Goal: Transaction & Acquisition: Purchase product/service

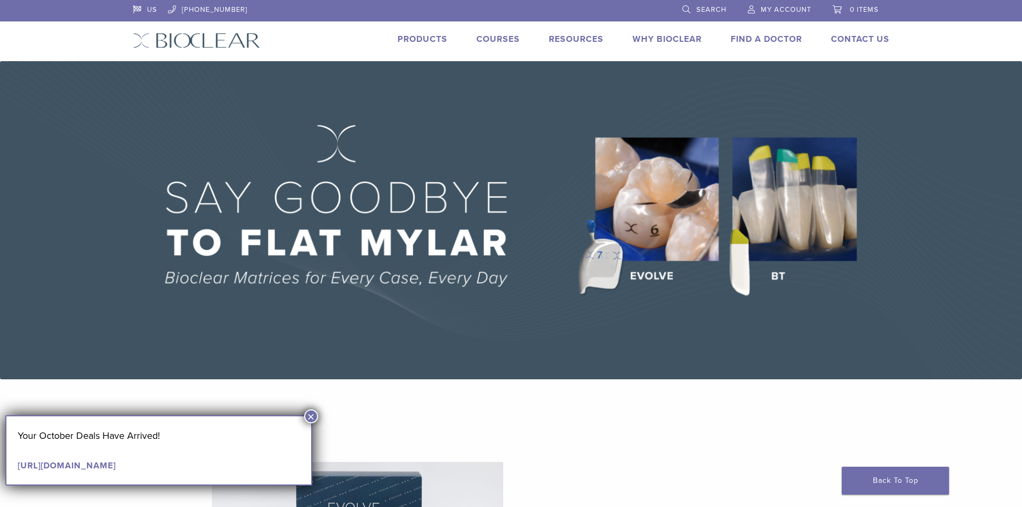
click at [415, 41] on link "Products" at bounding box center [423, 39] width 50 height 11
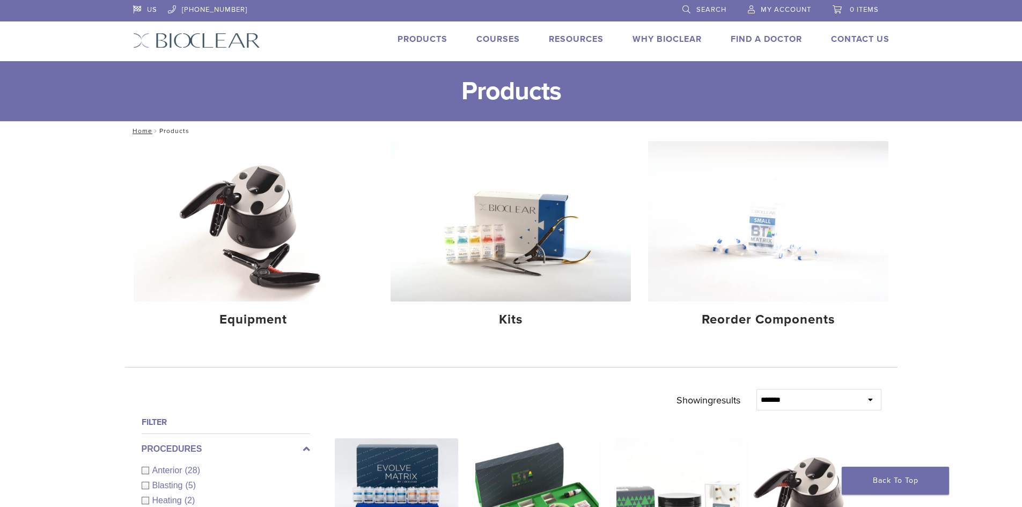
scroll to position [215, 0]
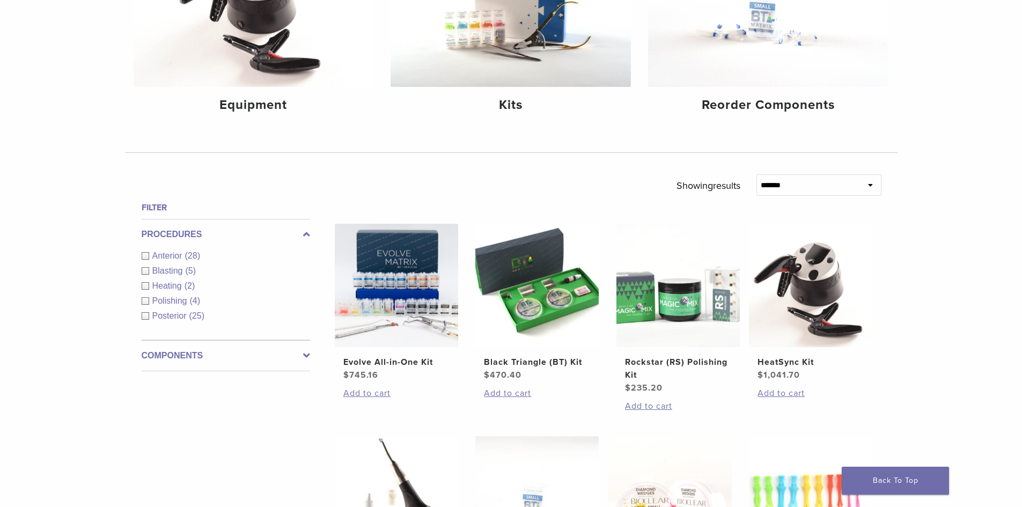
click at [158, 258] on span "Anterior" at bounding box center [168, 255] width 33 height 9
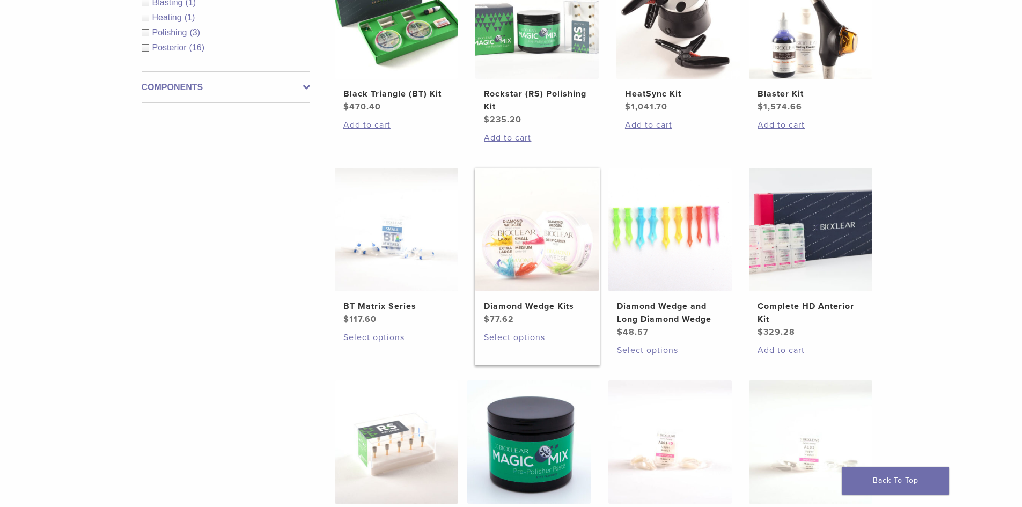
scroll to position [751, 0]
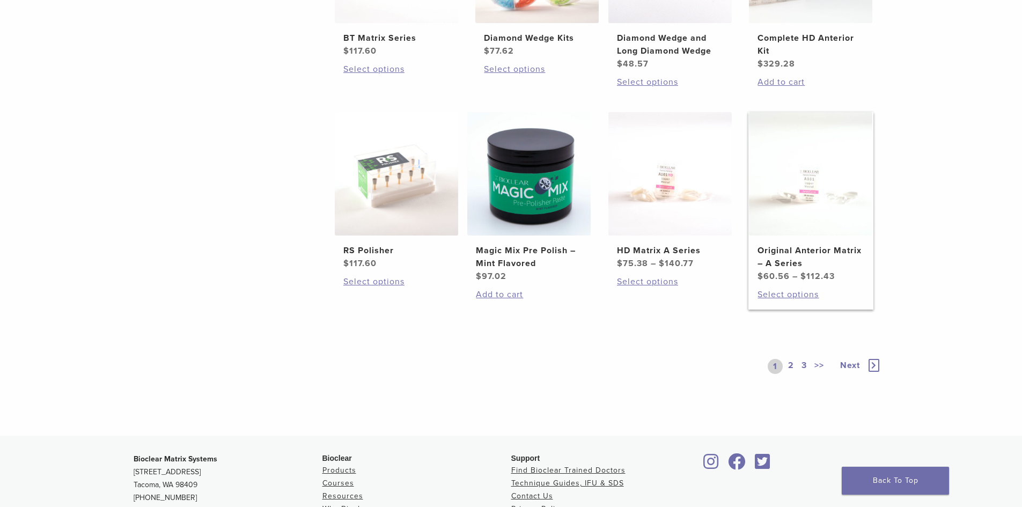
click at [794, 203] on img at bounding box center [810, 173] width 123 height 123
click at [788, 368] on link "2" at bounding box center [791, 366] width 10 height 15
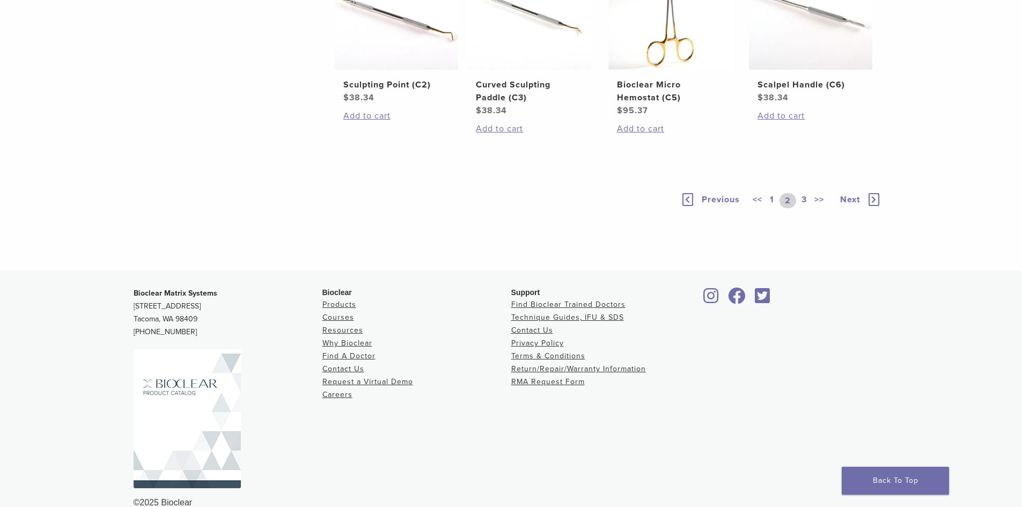
scroll to position [859, 0]
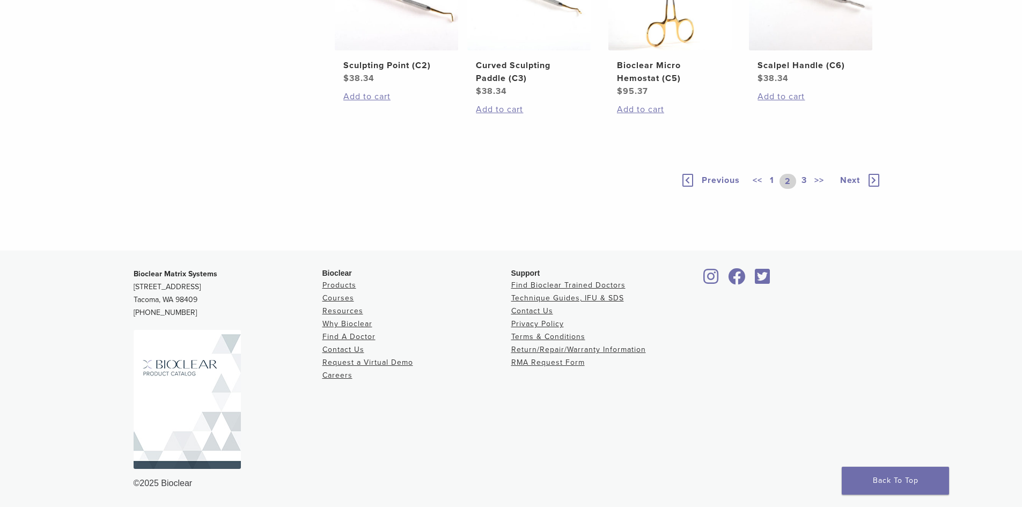
click at [805, 189] on link "3" at bounding box center [805, 181] width 10 height 15
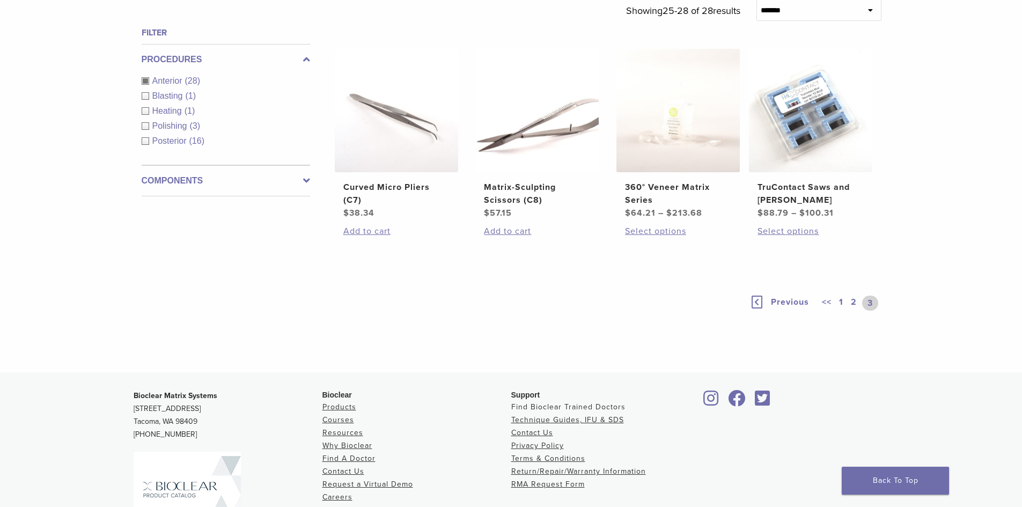
scroll to position [243, 0]
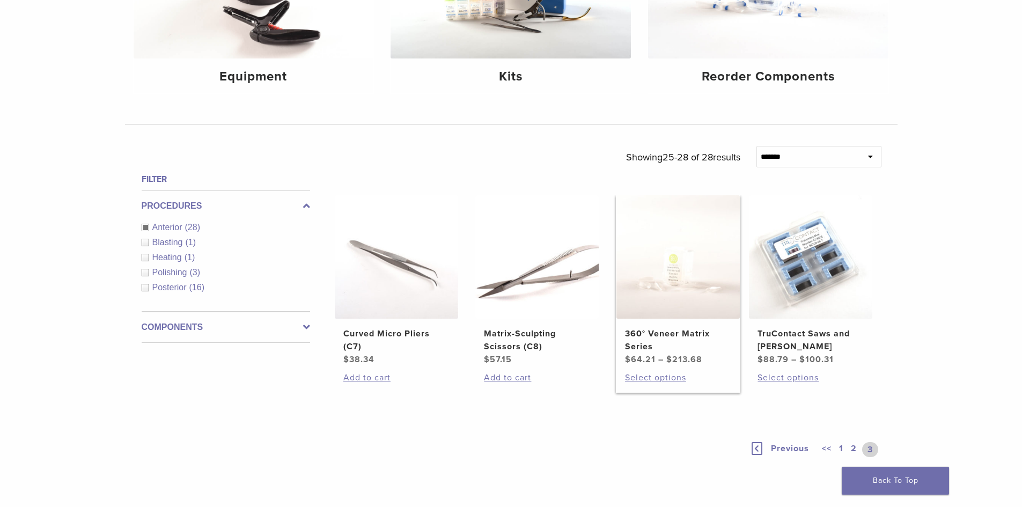
click at [700, 255] on img at bounding box center [678, 256] width 123 height 123
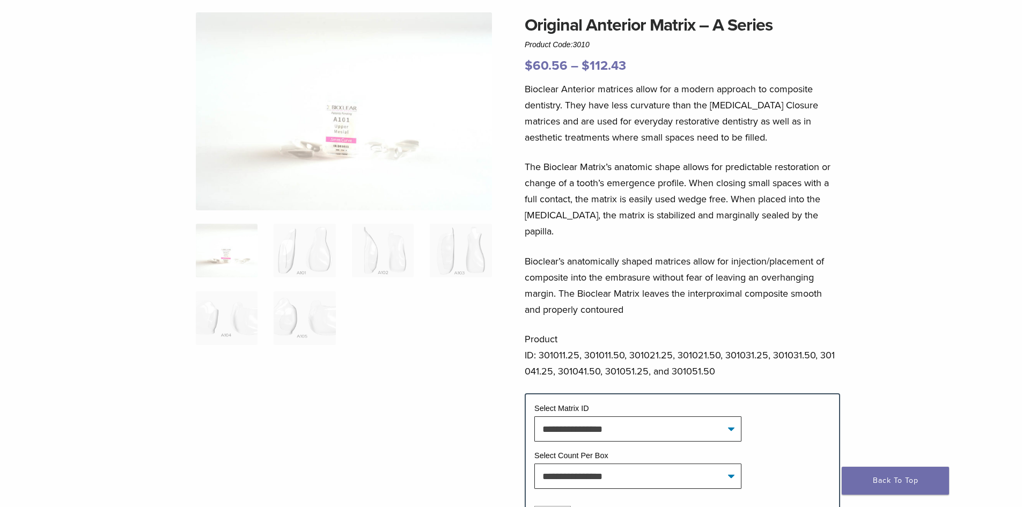
scroll to position [268, 0]
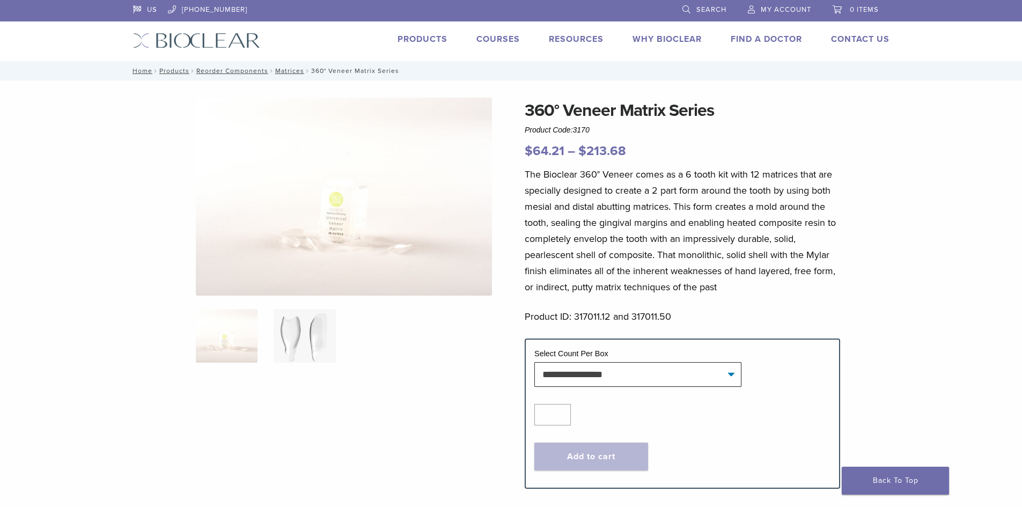
click at [318, 345] on img at bounding box center [305, 336] width 62 height 54
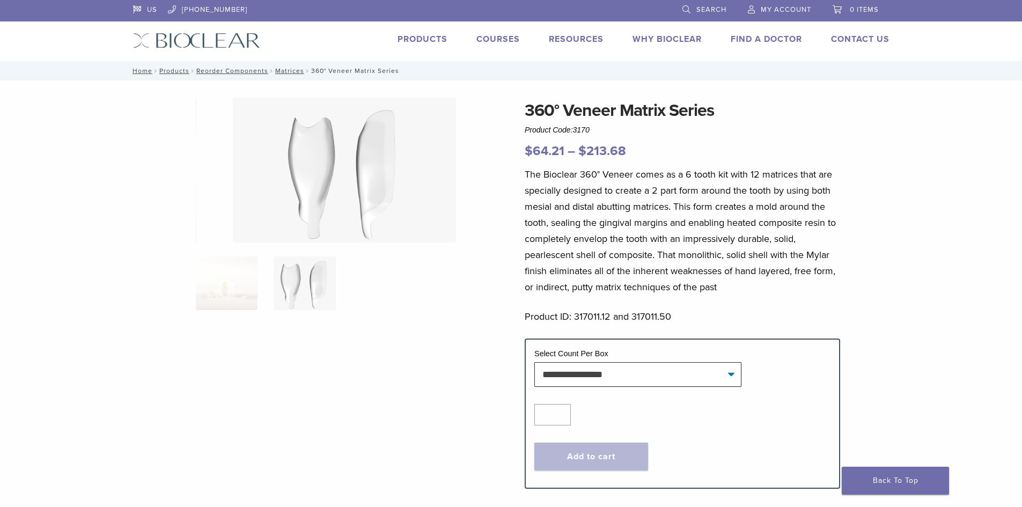
click at [427, 38] on link "Products" at bounding box center [423, 39] width 50 height 11
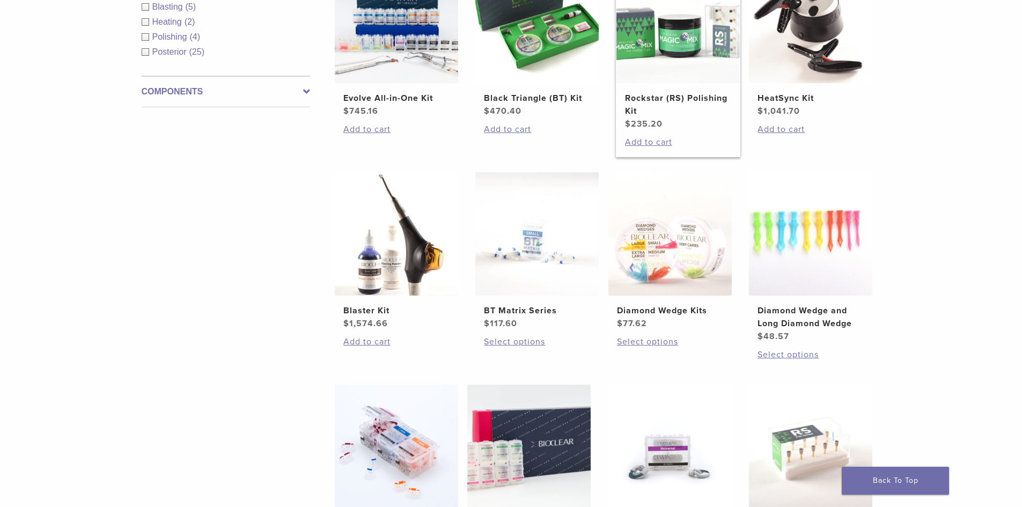
scroll to position [483, 0]
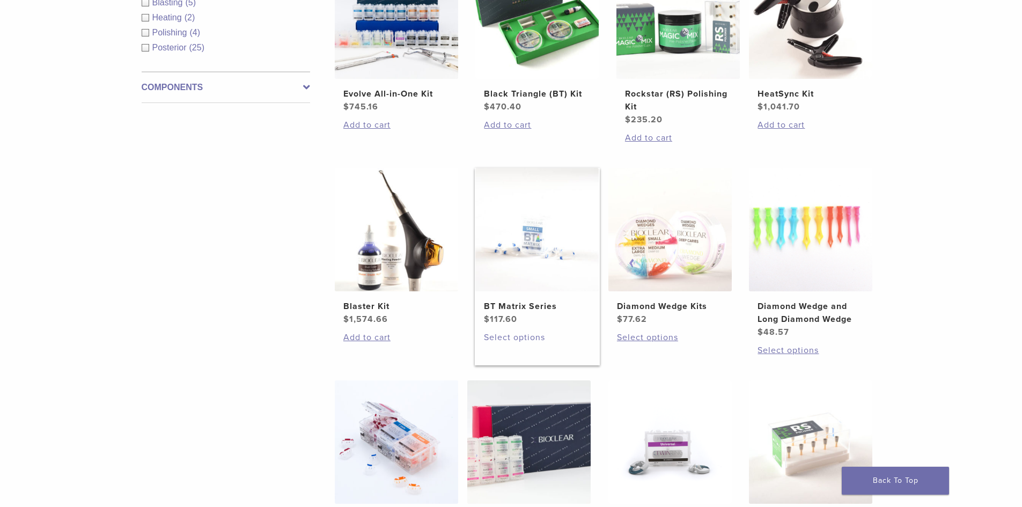
click at [513, 338] on link "Select options" at bounding box center [537, 337] width 106 height 13
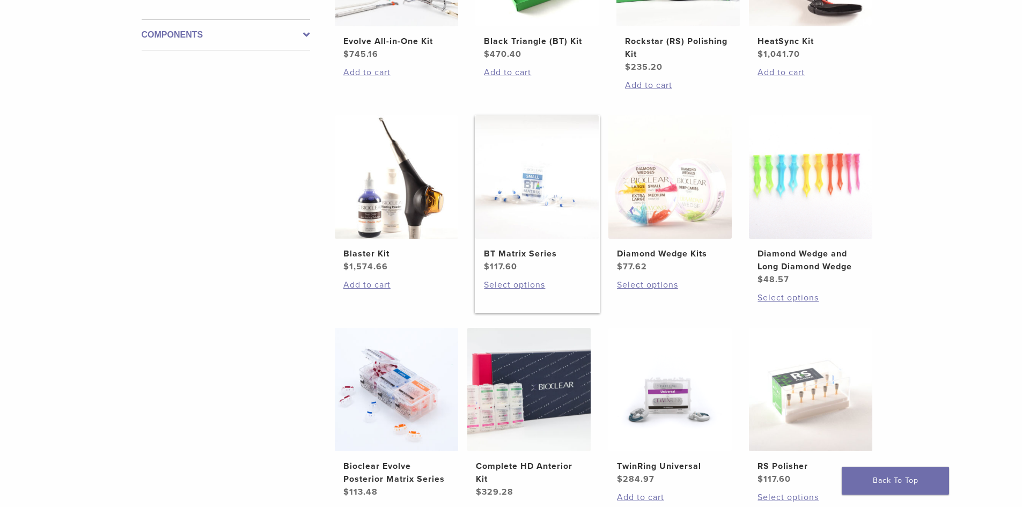
scroll to position [698, 0]
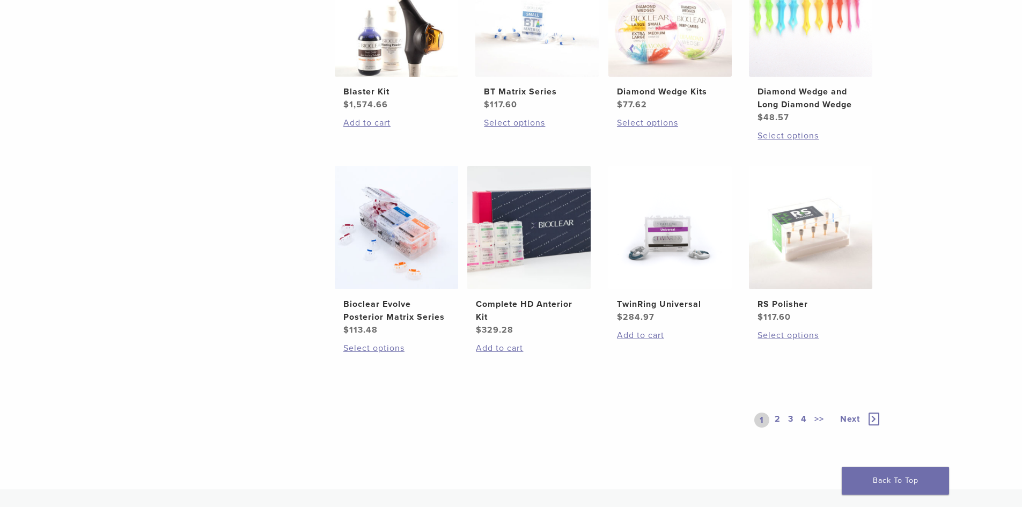
click at [780, 420] on link "2" at bounding box center [778, 420] width 10 height 15
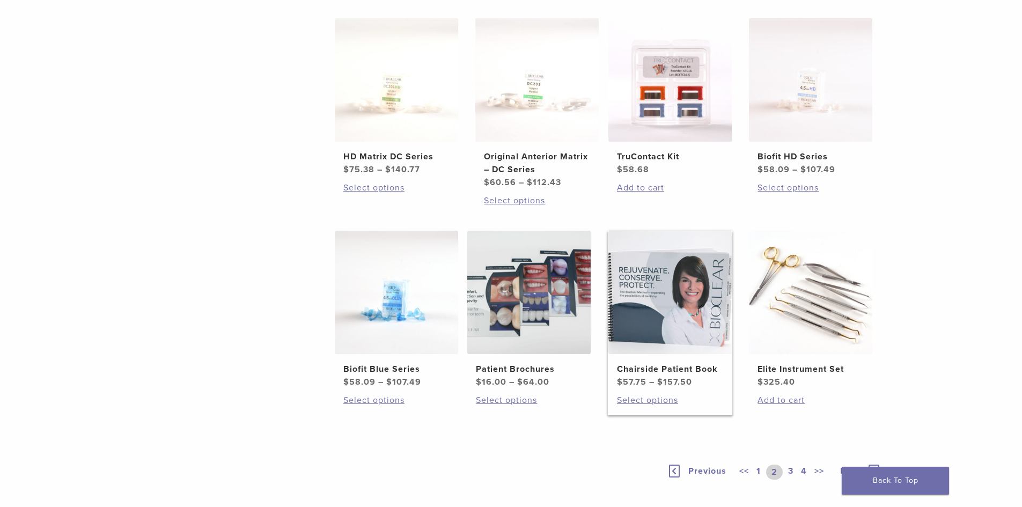
scroll to position [268, 0]
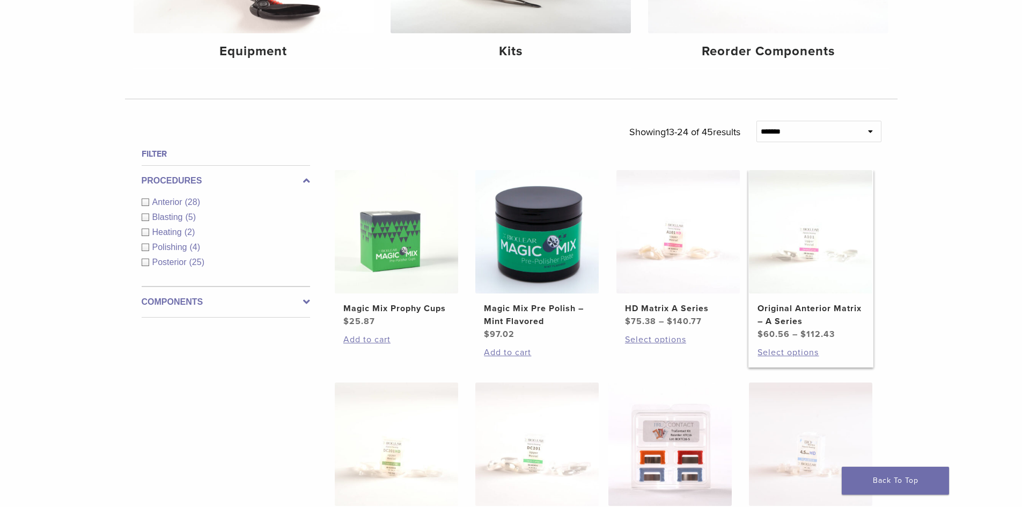
click at [839, 285] on img at bounding box center [810, 231] width 123 height 123
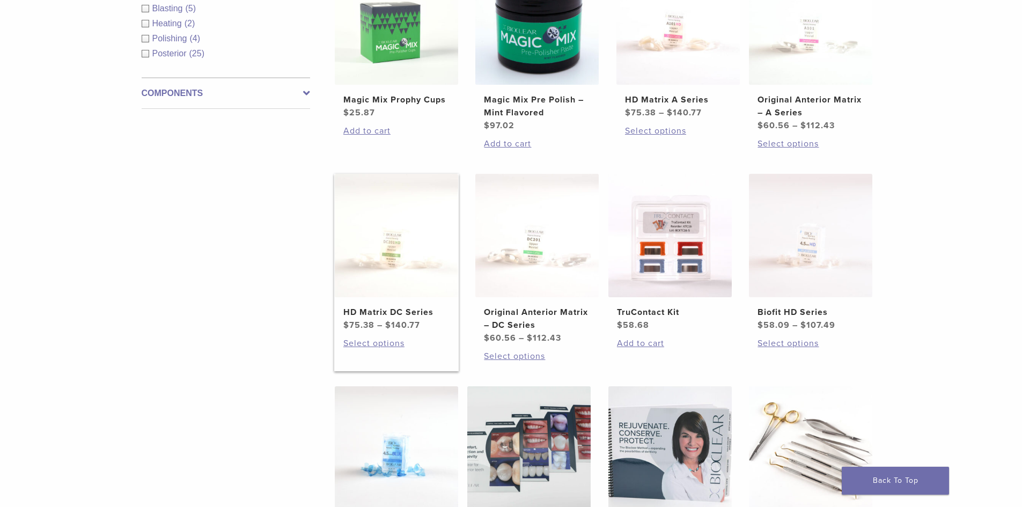
scroll to position [483, 0]
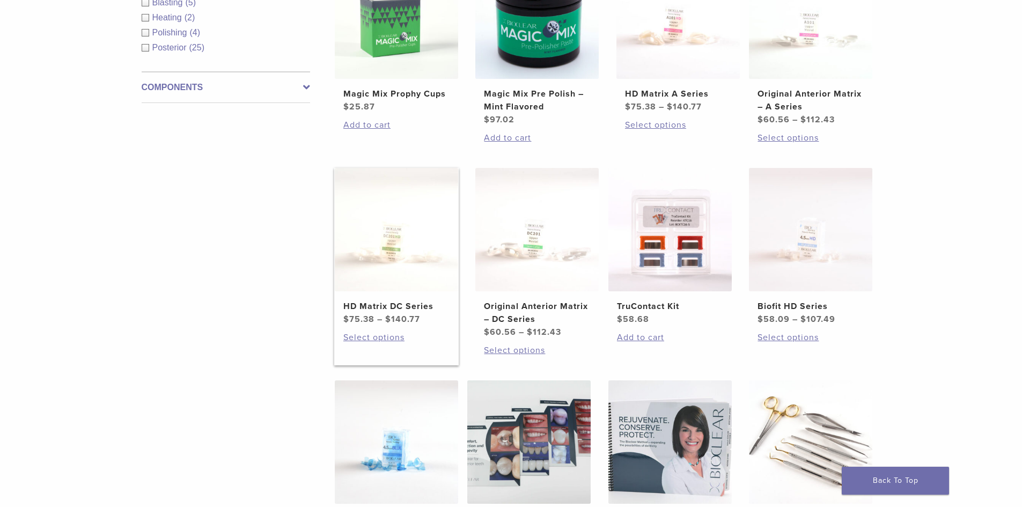
click at [379, 221] on img at bounding box center [396, 229] width 123 height 123
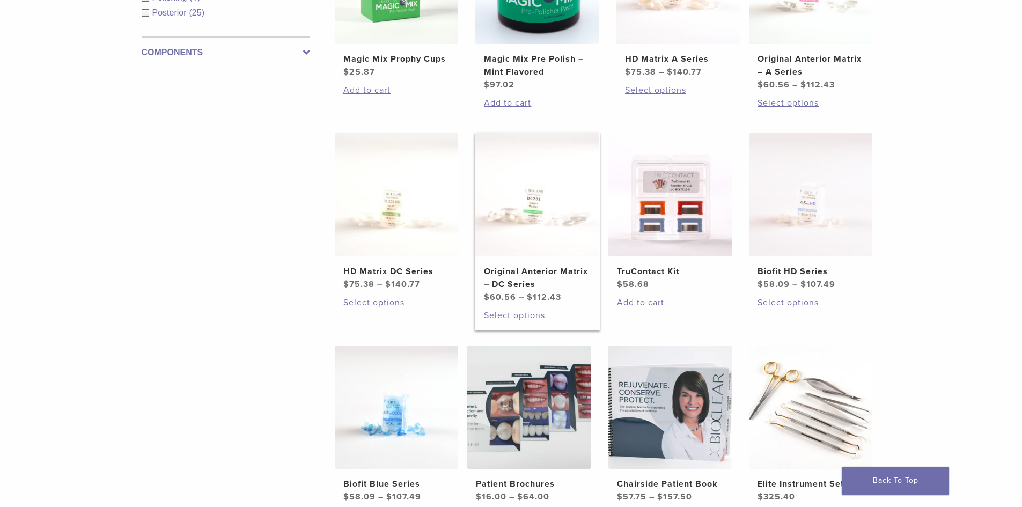
scroll to position [537, 0]
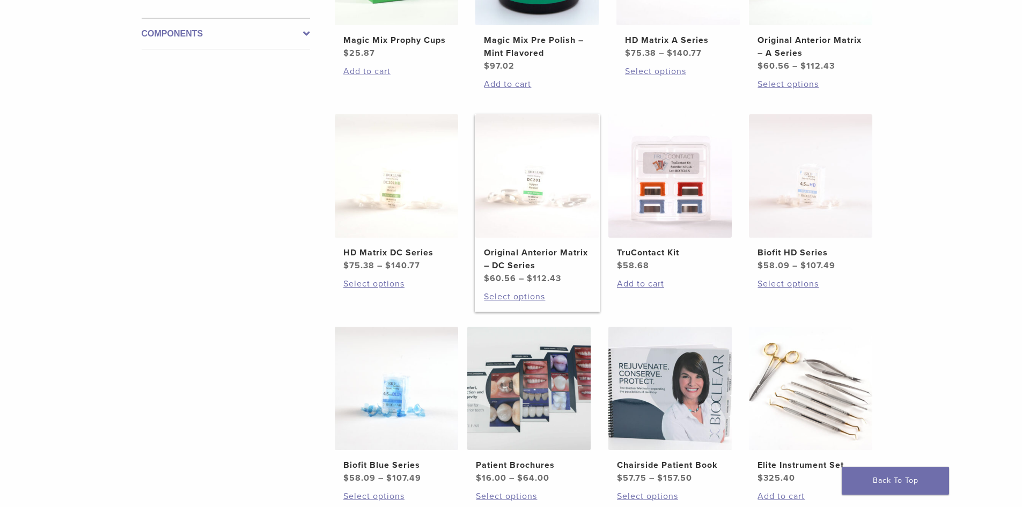
click at [542, 192] on img at bounding box center [536, 175] width 123 height 123
click at [807, 203] on img at bounding box center [810, 175] width 123 height 123
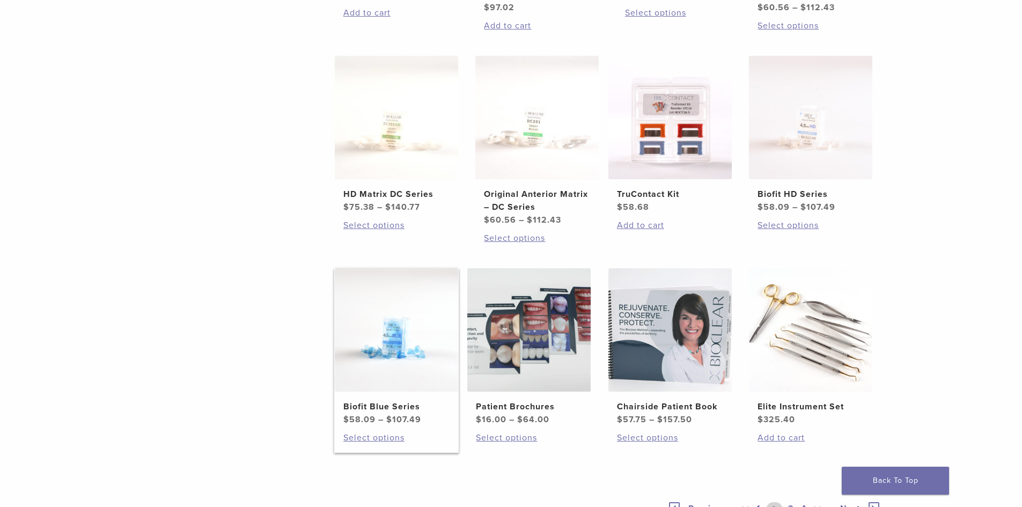
scroll to position [698, 0]
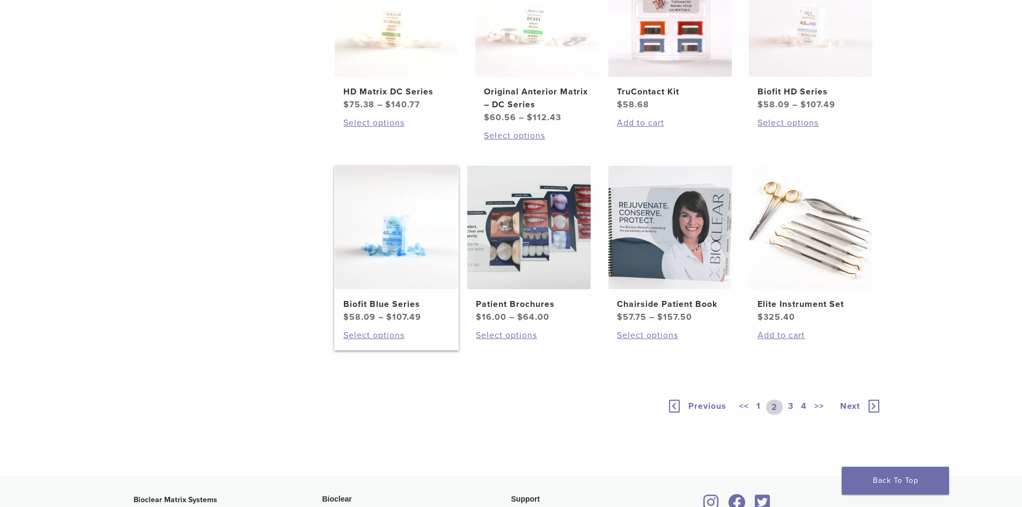
click at [385, 231] on img at bounding box center [396, 227] width 123 height 123
click at [794, 406] on link "3" at bounding box center [791, 407] width 10 height 15
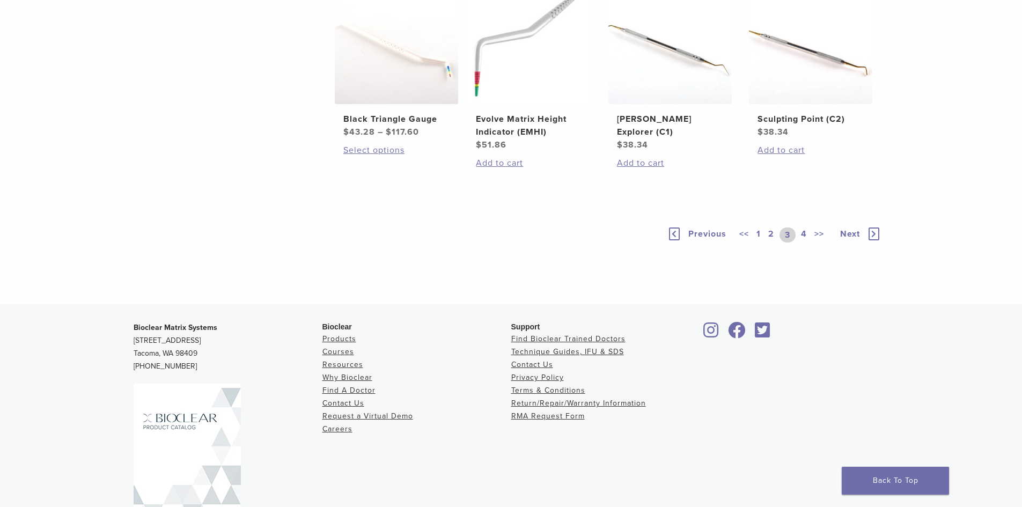
scroll to position [805, 0]
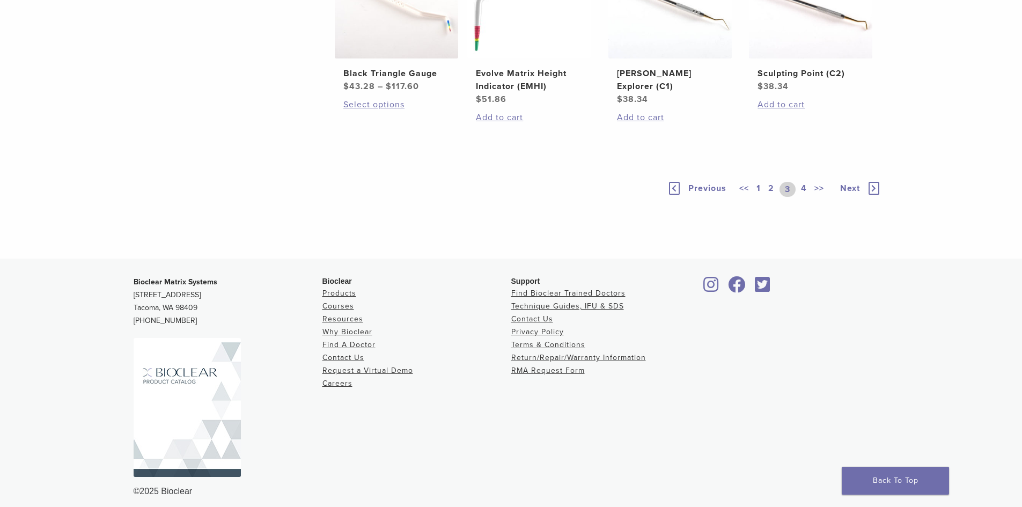
click at [803, 197] on link "4" at bounding box center [804, 189] width 10 height 15
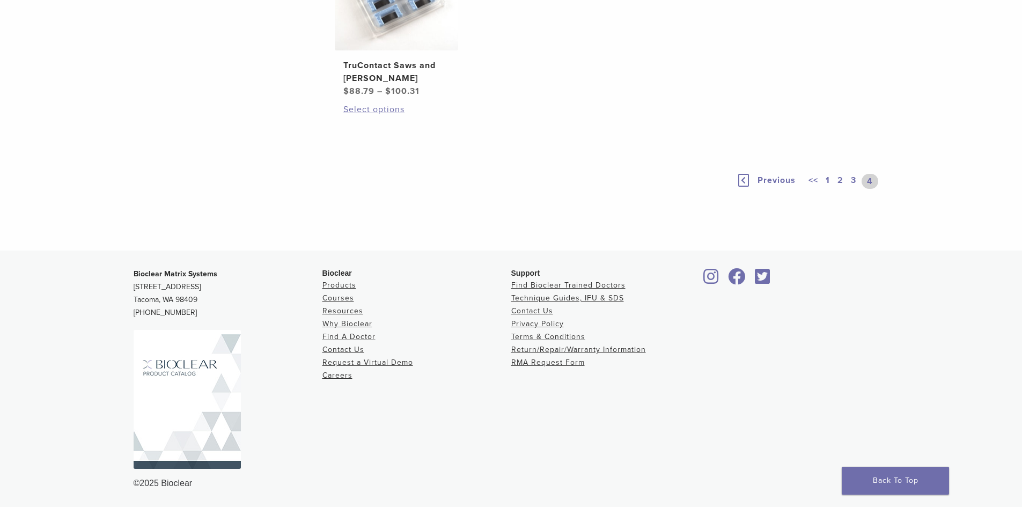
scroll to position [507, 0]
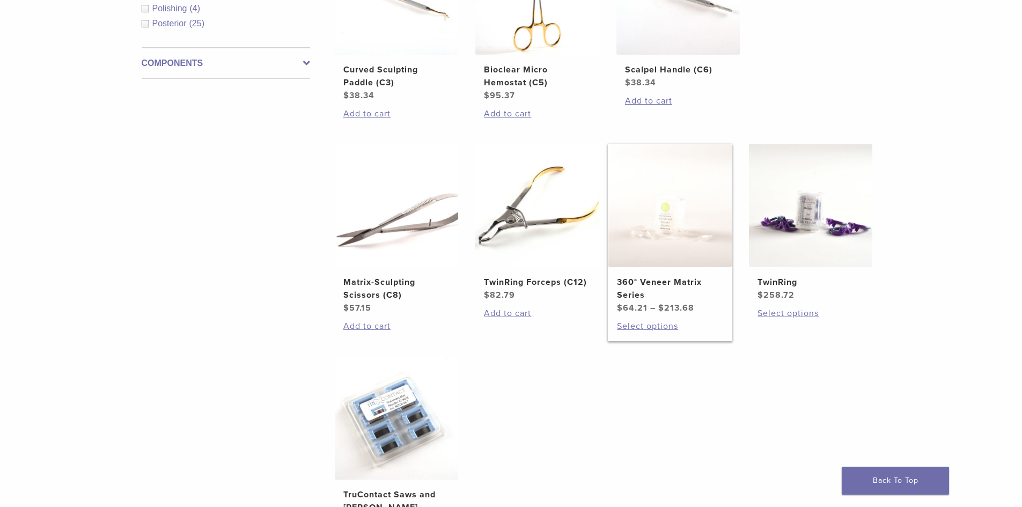
click at [671, 211] on img at bounding box center [669, 205] width 123 height 123
drag, startPoint x: 696, startPoint y: 392, endPoint x: 627, endPoint y: 391, distance: 69.2
click at [696, 392] on ul "Curved Sculpting Paddle (C3) $ 38.34 Add to cart Bioclear Micro Hemostat (C5) $…" at bounding box center [608, 249] width 580 height 637
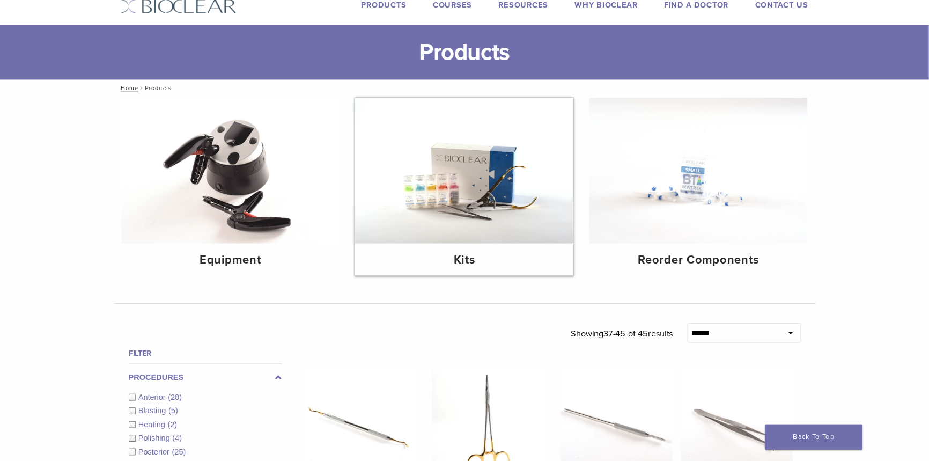
scroll to position [0, 0]
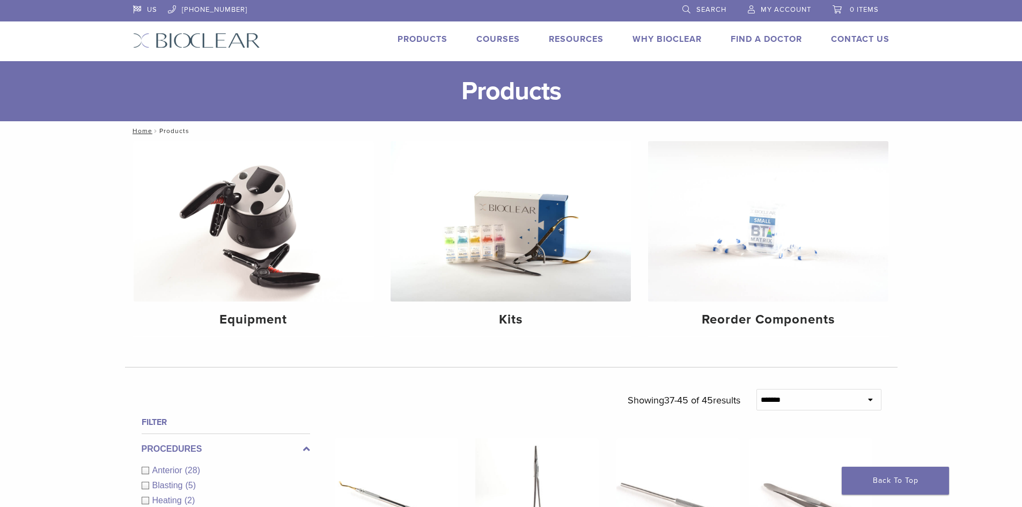
click at [487, 38] on link "Courses" at bounding box center [497, 39] width 43 height 11
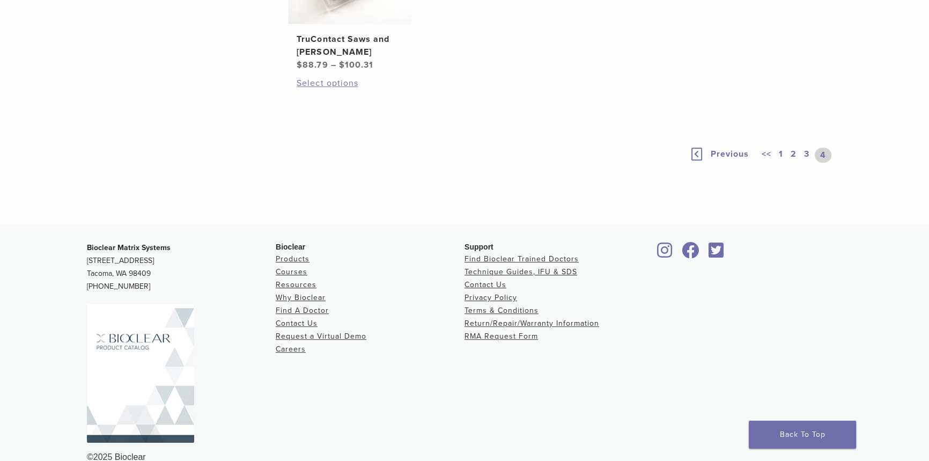
scroll to position [976, 0]
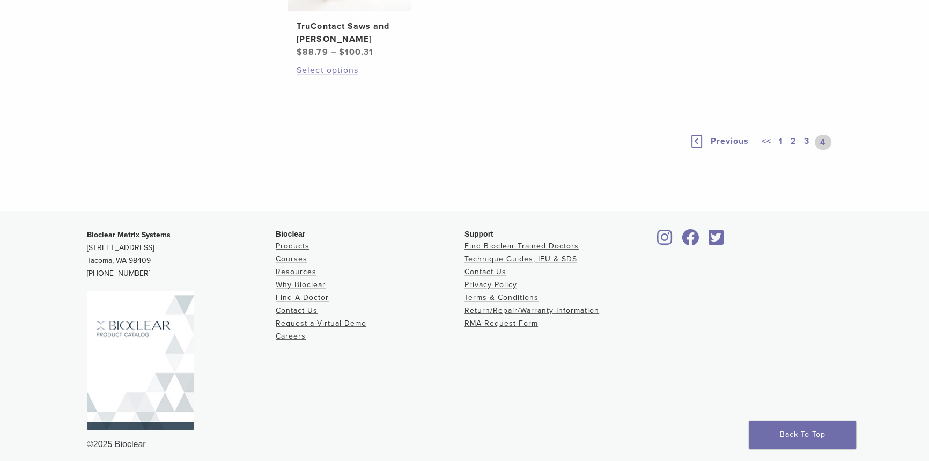
click at [804, 140] on link "3" at bounding box center [807, 142] width 10 height 15
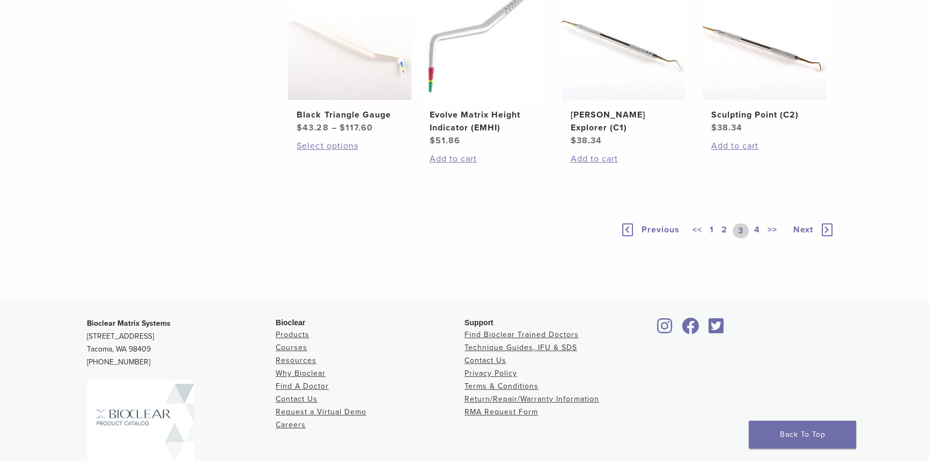
scroll to position [982, 0]
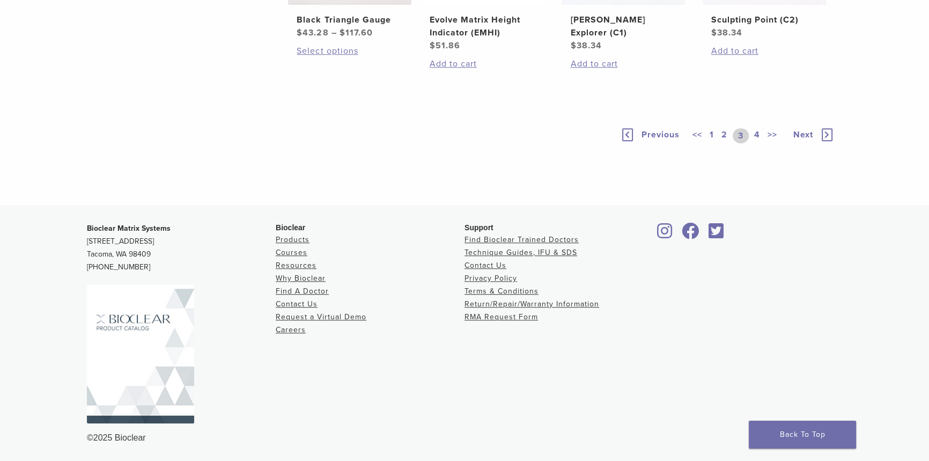
click at [720, 133] on link "2" at bounding box center [725, 135] width 10 height 15
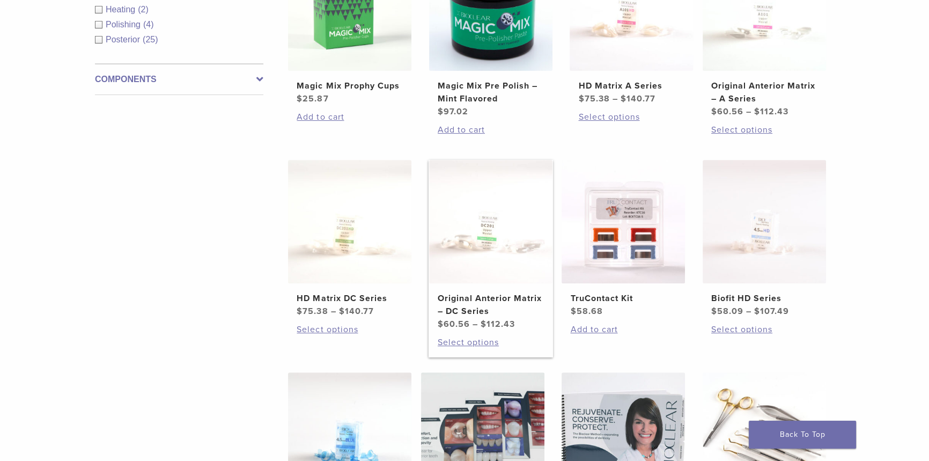
scroll to position [432, 0]
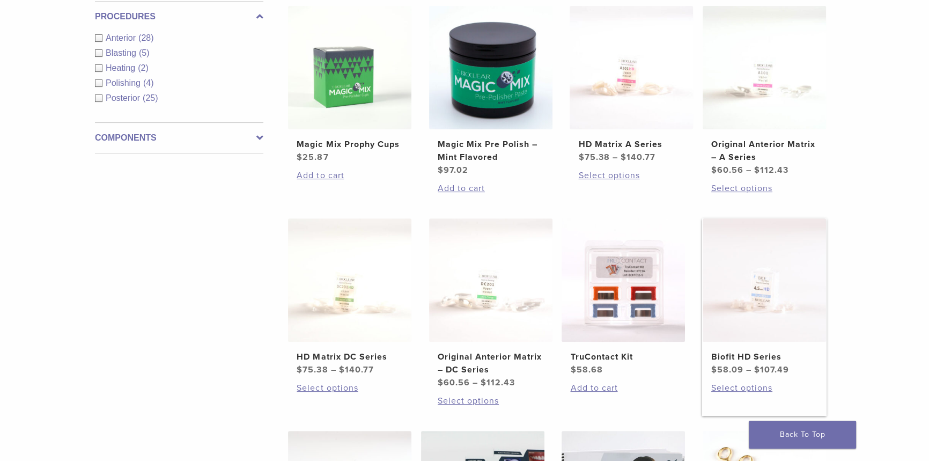
click at [758, 280] on img at bounding box center [764, 279] width 123 height 123
click at [491, 308] on img at bounding box center [490, 279] width 123 height 123
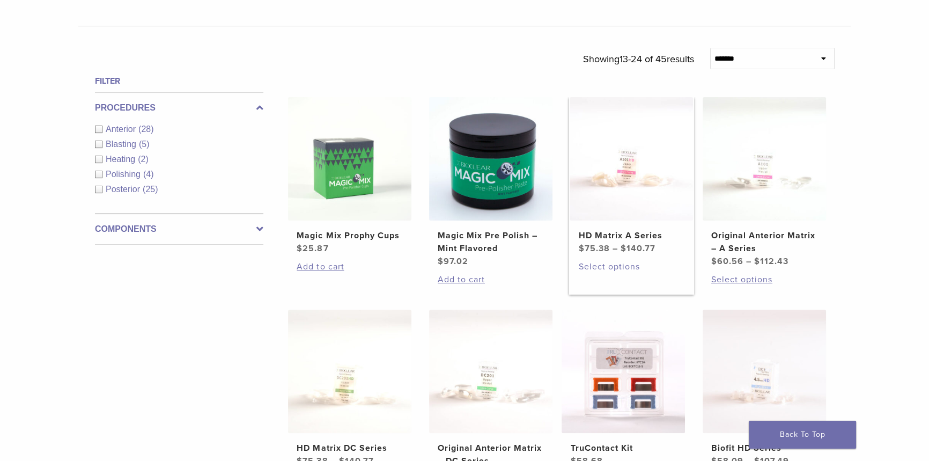
scroll to position [335, 0]
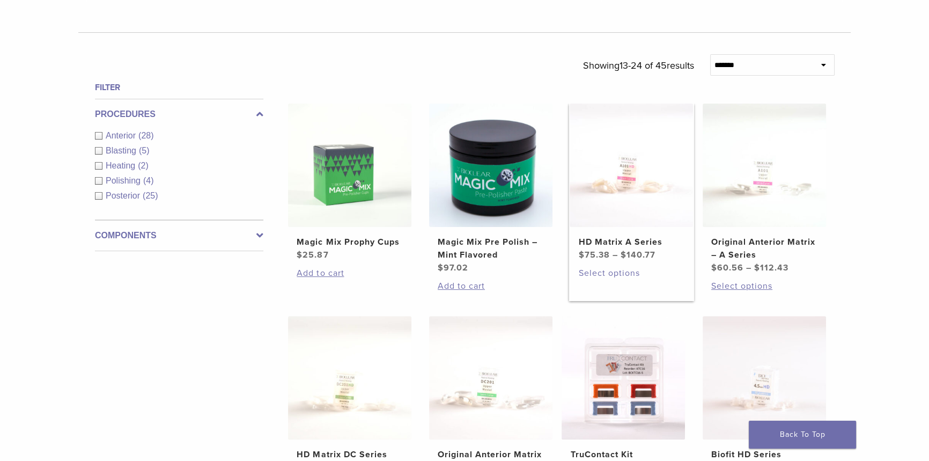
click at [663, 215] on img at bounding box center [631, 165] width 123 height 123
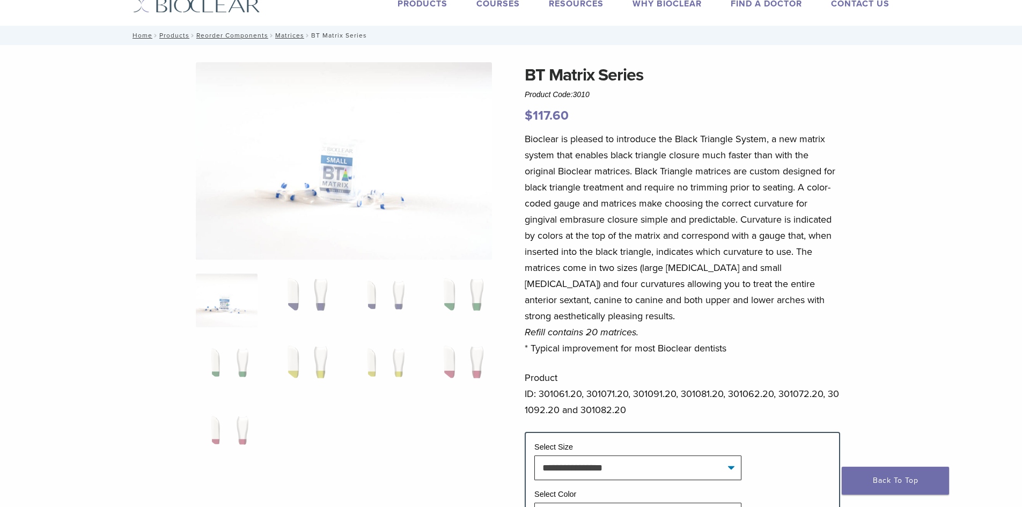
scroll to position [54, 0]
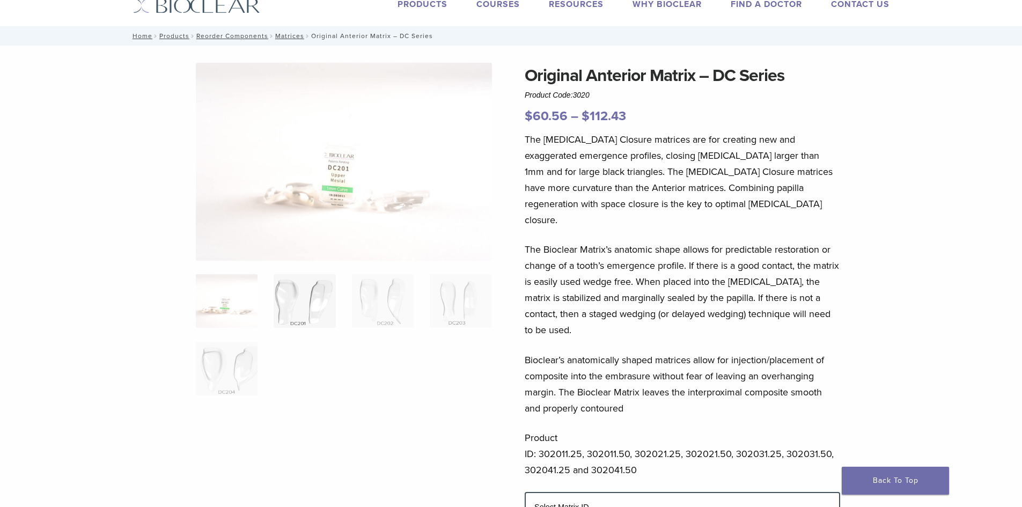
scroll to position [54, 0]
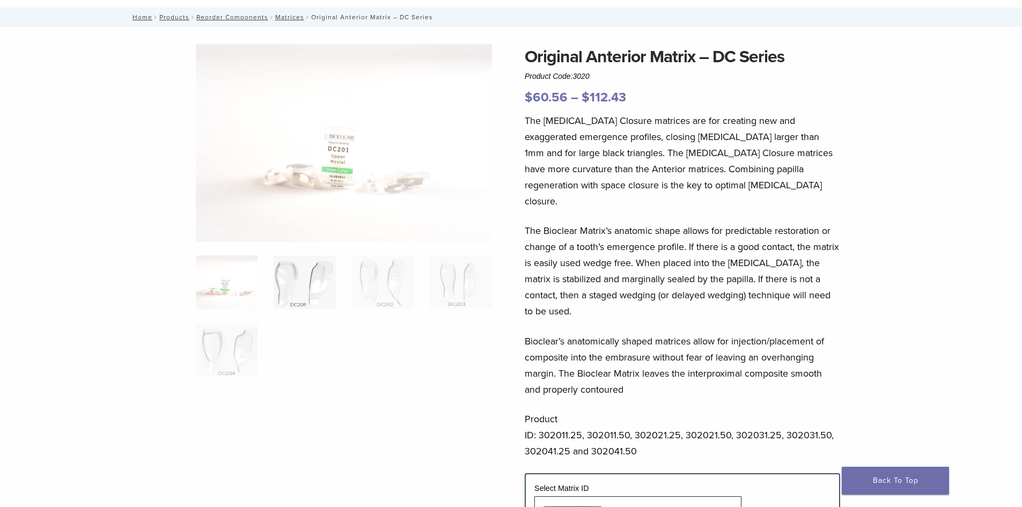
click at [316, 283] on img at bounding box center [305, 282] width 62 height 54
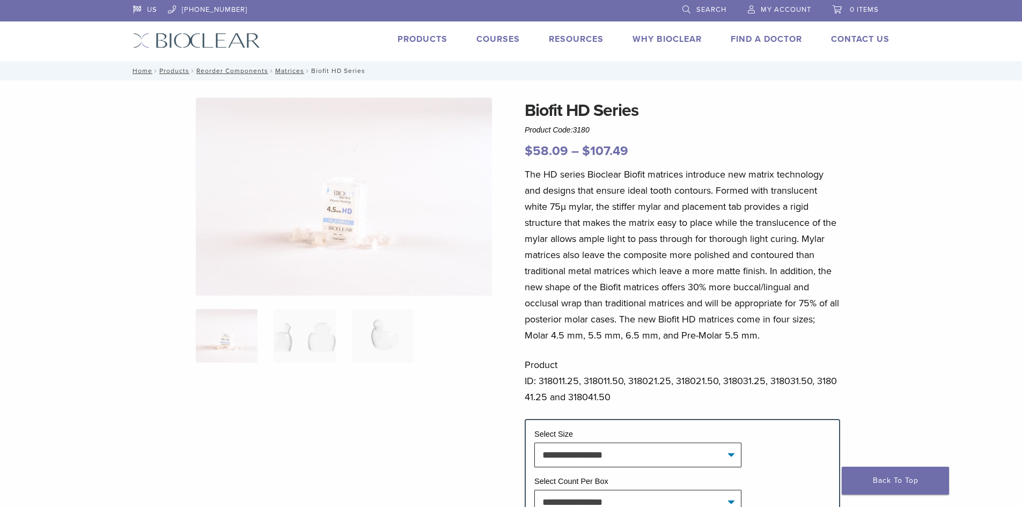
scroll to position [54, 0]
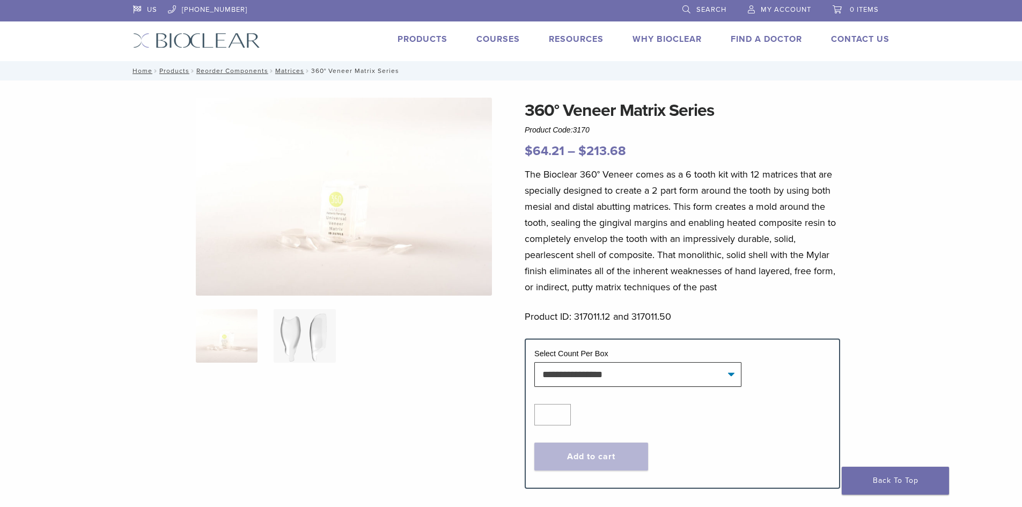
click at [302, 325] on img at bounding box center [305, 336] width 62 height 54
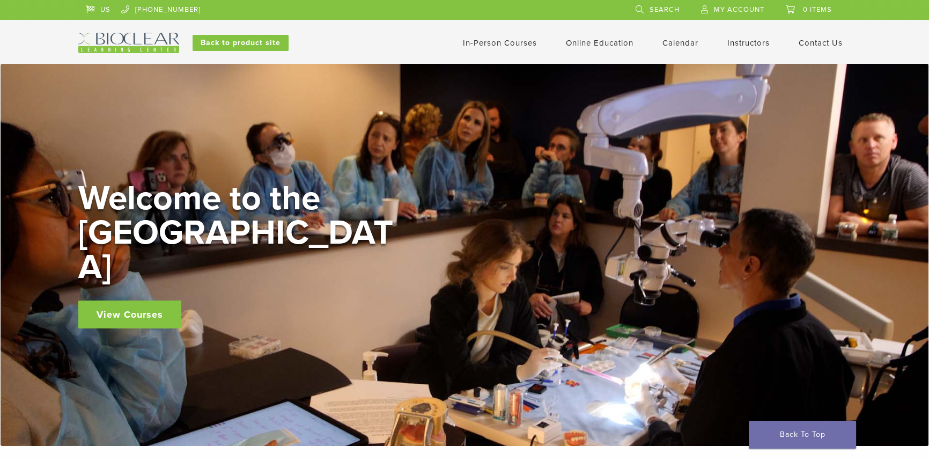
click at [476, 41] on link "In-Person Courses" at bounding box center [500, 43] width 74 height 10
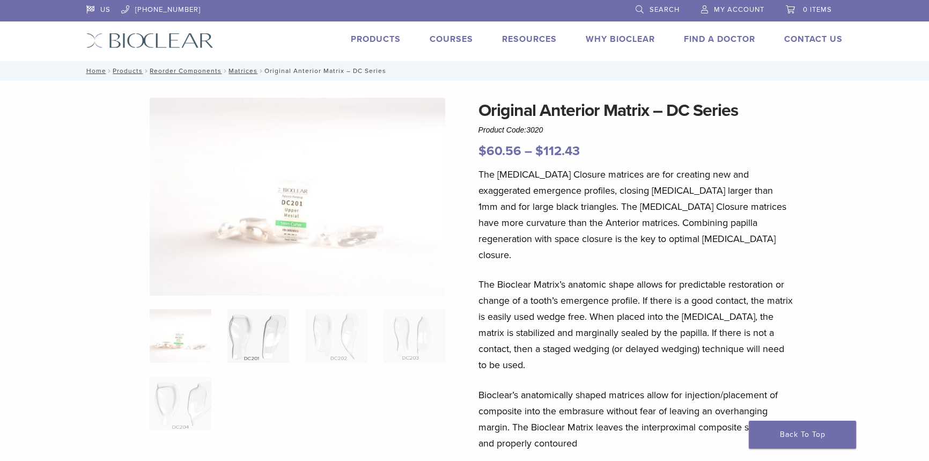
click at [262, 339] on img at bounding box center [259, 336] width 62 height 54
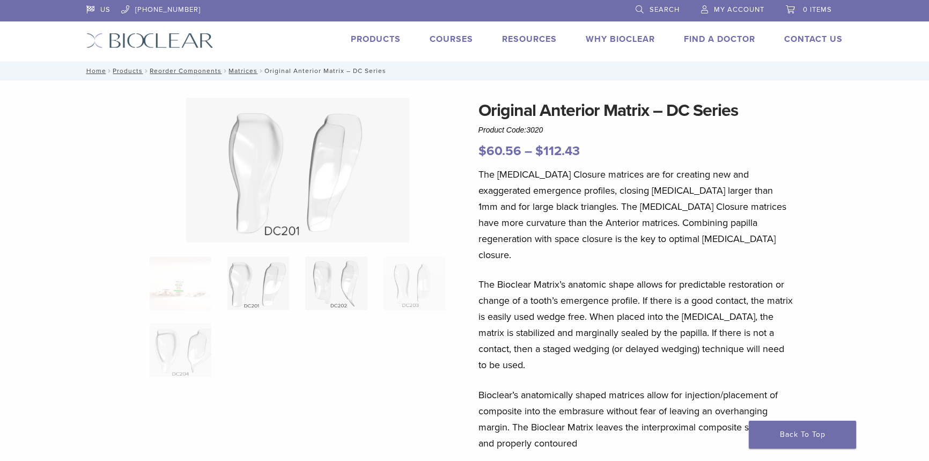
click at [308, 289] on img at bounding box center [336, 283] width 62 height 54
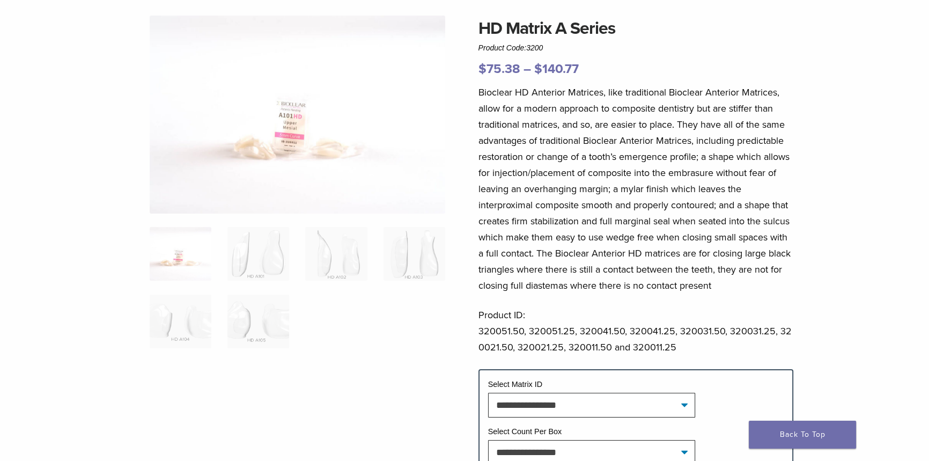
scroll to position [97, 0]
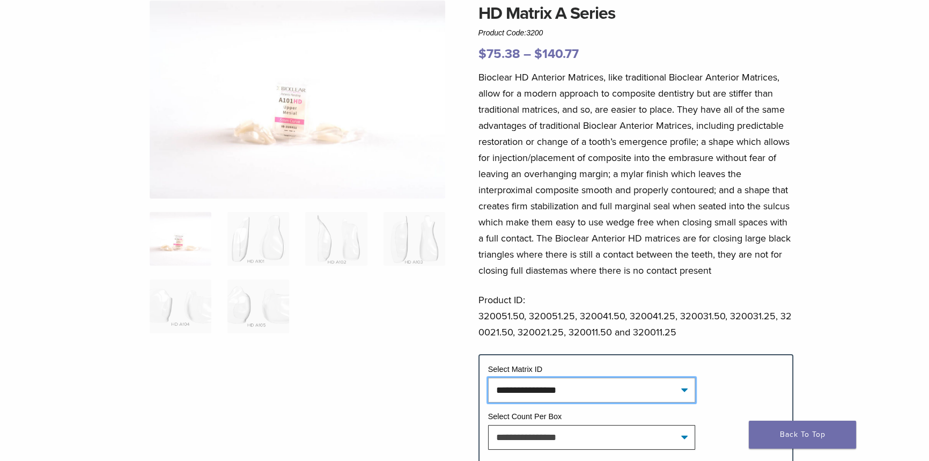
click at [662, 391] on select "**********" at bounding box center [591, 390] width 207 height 25
click at [409, 376] on div at bounding box center [298, 267] width 296 height 533
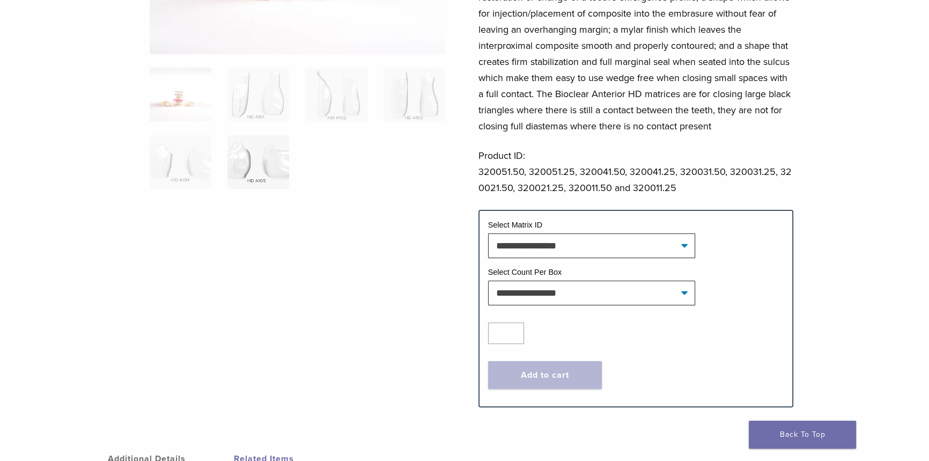
scroll to position [146, 0]
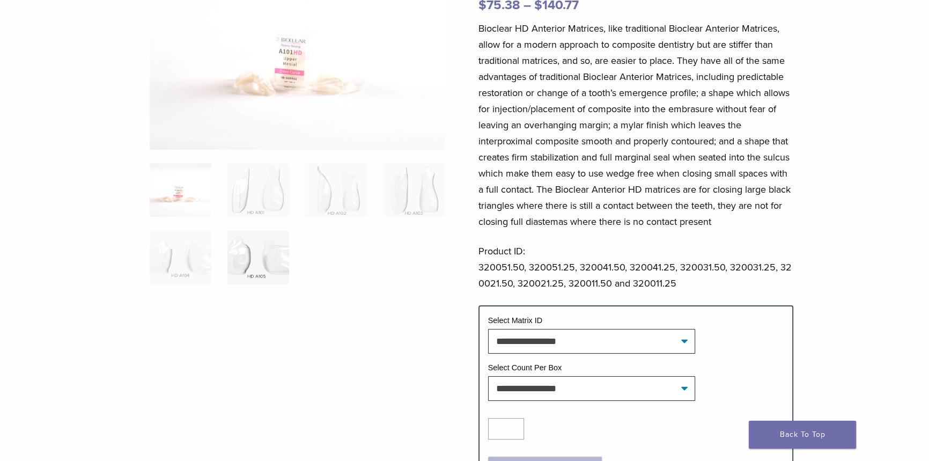
click at [251, 268] on img at bounding box center [259, 258] width 62 height 54
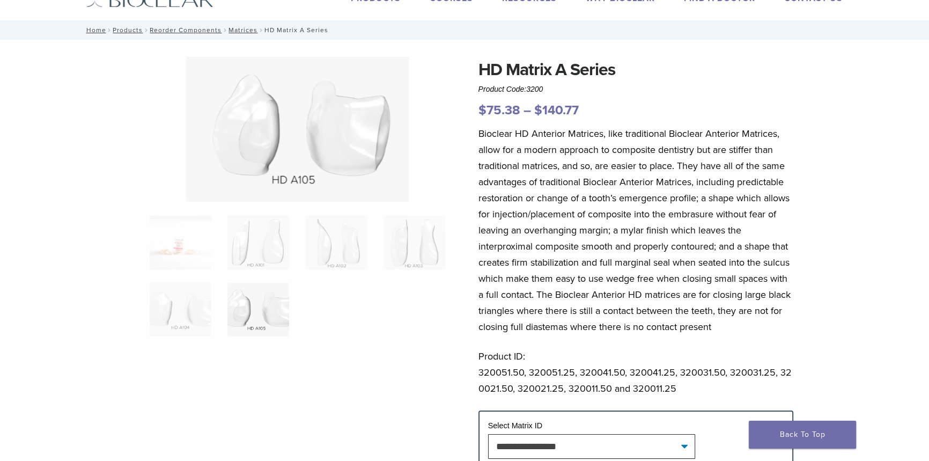
scroll to position [0, 0]
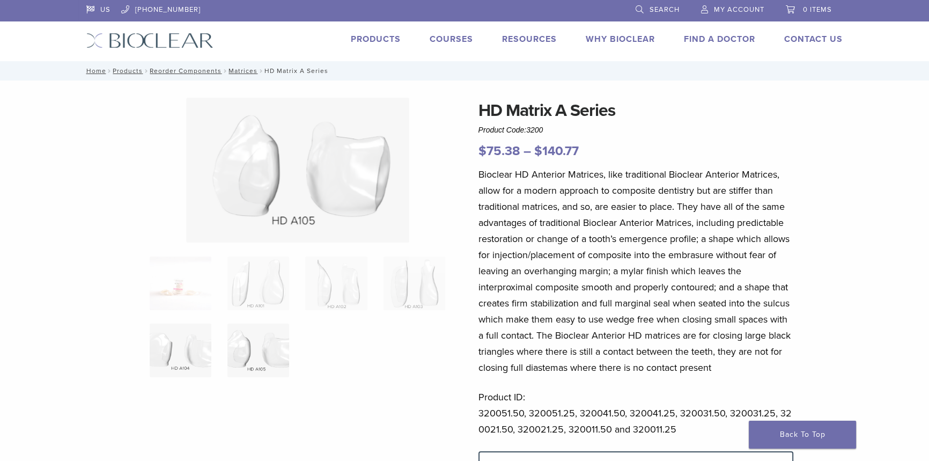
click at [195, 337] on img at bounding box center [181, 351] width 62 height 54
click at [260, 340] on img at bounding box center [259, 351] width 62 height 54
click at [429, 273] on img at bounding box center [415, 283] width 62 height 54
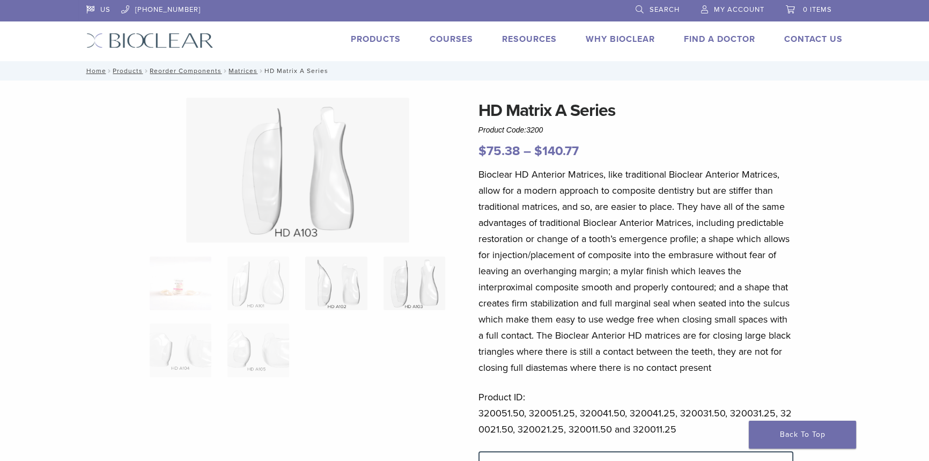
click at [347, 285] on img at bounding box center [336, 283] width 62 height 54
click at [276, 289] on img at bounding box center [259, 283] width 62 height 54
click at [317, 286] on img at bounding box center [336, 283] width 62 height 54
click at [423, 275] on img at bounding box center [415, 283] width 62 height 54
click at [244, 333] on img at bounding box center [259, 351] width 62 height 54
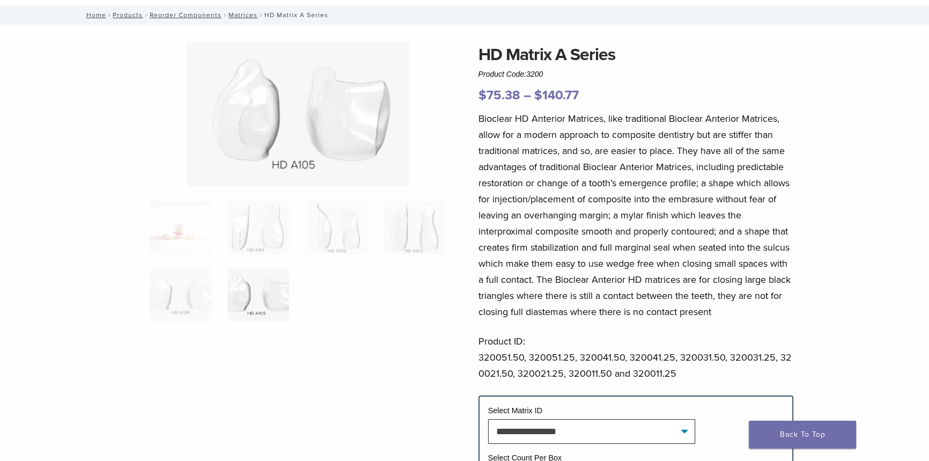
scroll to position [195, 0]
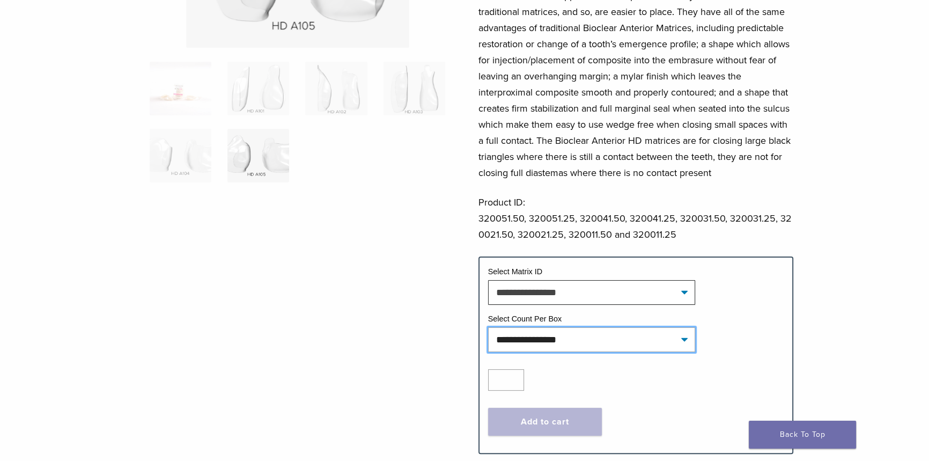
click at [600, 341] on select "**********" at bounding box center [591, 339] width 207 height 25
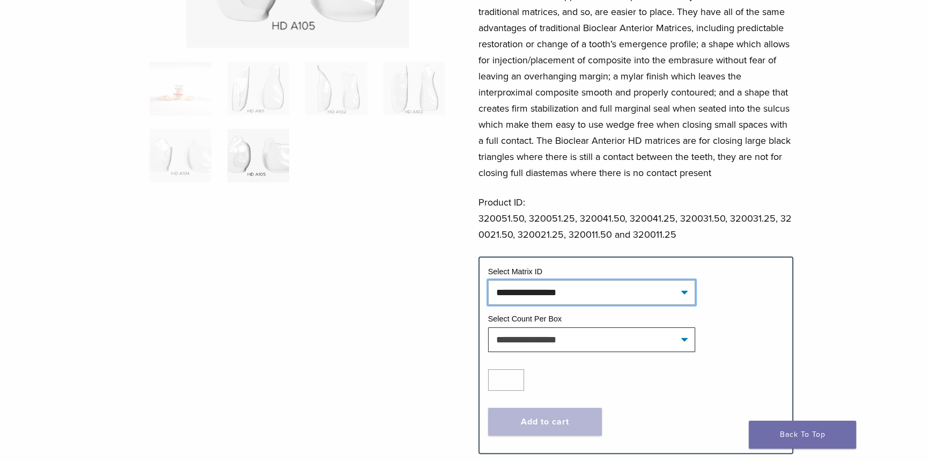
click at [598, 290] on select "**********" at bounding box center [591, 292] width 207 height 25
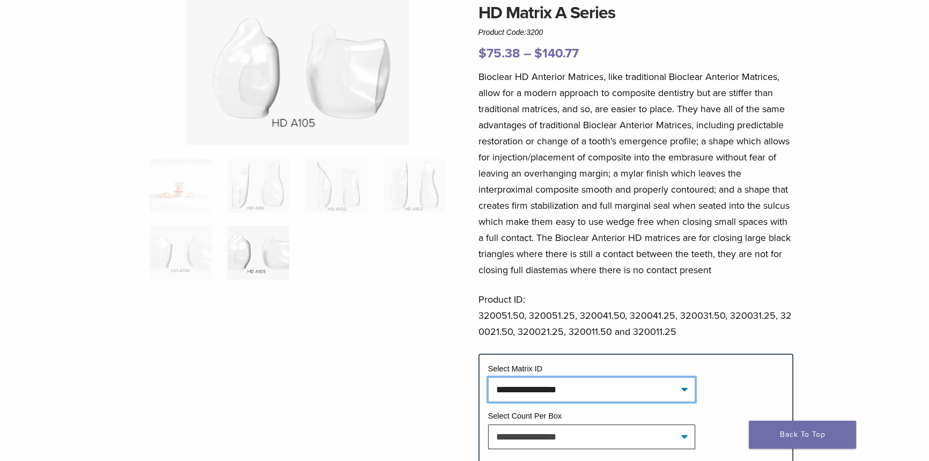
scroll to position [0, 0]
